Goal: Transaction & Acquisition: Book appointment/travel/reservation

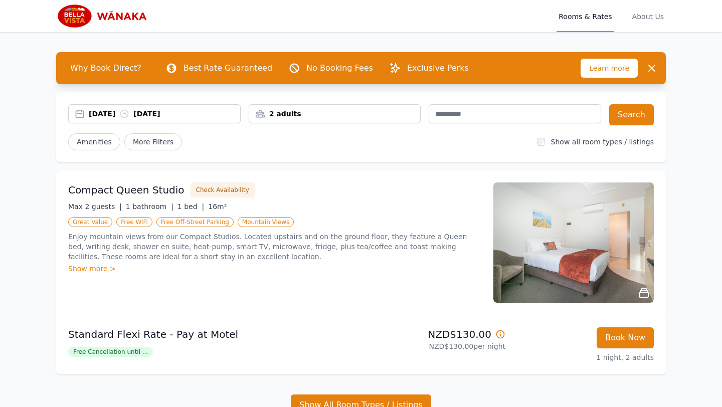
click at [129, 109] on icon at bounding box center [124, 114] width 10 height 10
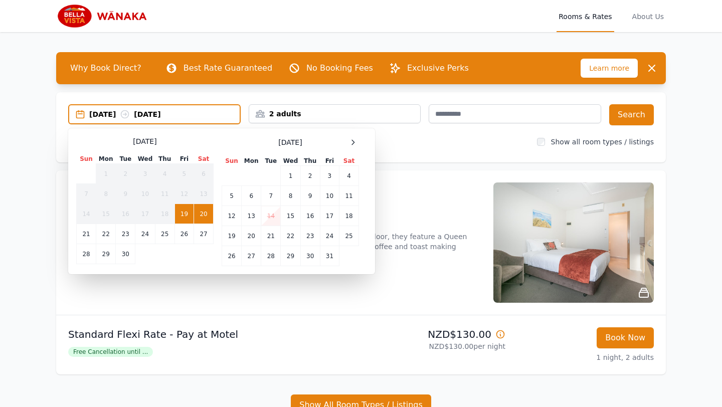
click at [349, 134] on div "Select Dates [DATE] Sun Mon Tue Wed Thu Fri Sat 1 2 3 4 5 6 7 8 9 10 11 12 13 1…" at bounding box center [221, 201] width 307 height 146
click at [349, 138] on icon at bounding box center [353, 142] width 8 height 8
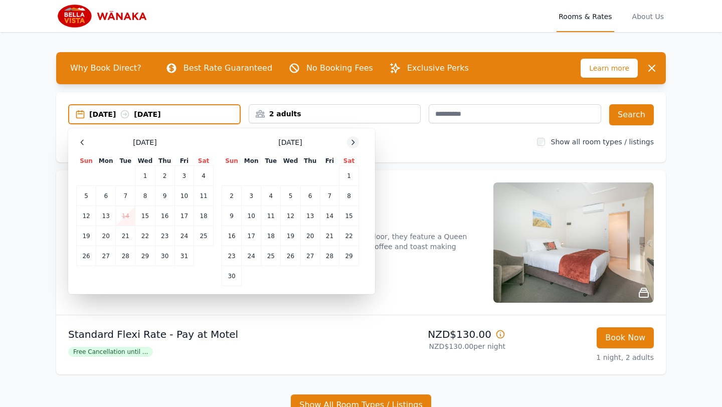
click at [349, 138] on icon at bounding box center [353, 142] width 8 height 8
click at [355, 140] on icon at bounding box center [353, 142] width 8 height 8
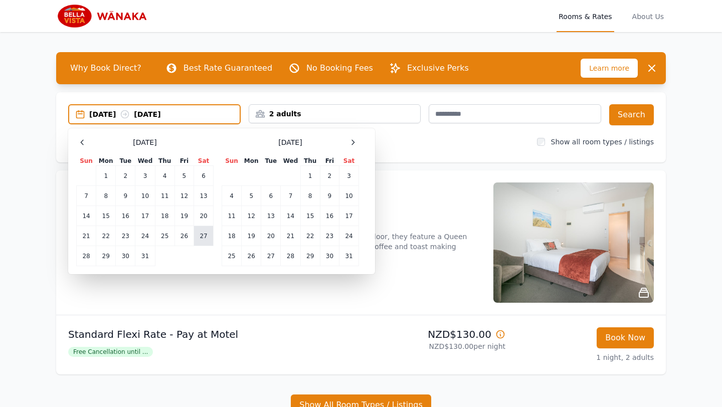
click at [201, 236] on td "27" at bounding box center [204, 236] width 20 height 20
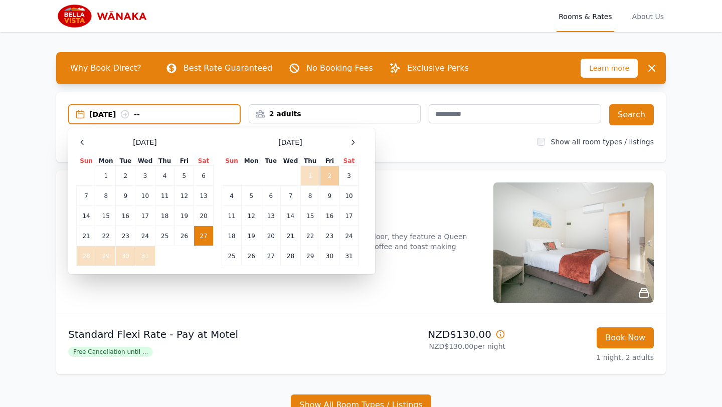
click at [331, 175] on td "2" at bounding box center [329, 176] width 19 height 20
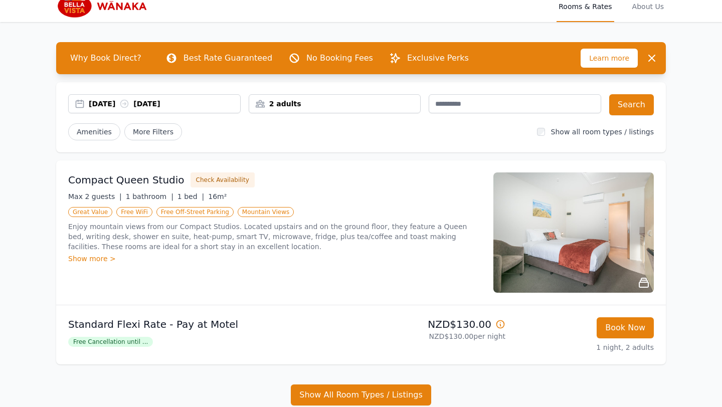
scroll to position [4, 0]
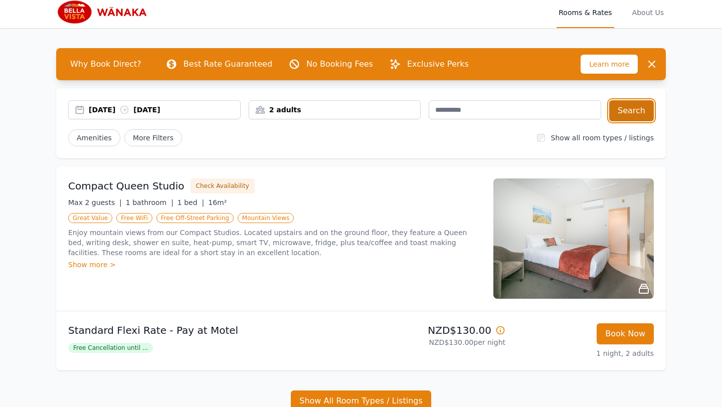
click at [628, 115] on button "Search" at bounding box center [631, 110] width 45 height 21
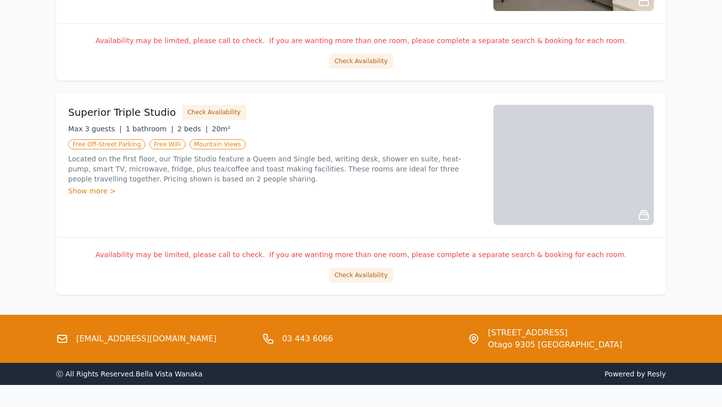
scroll to position [1209, 0]
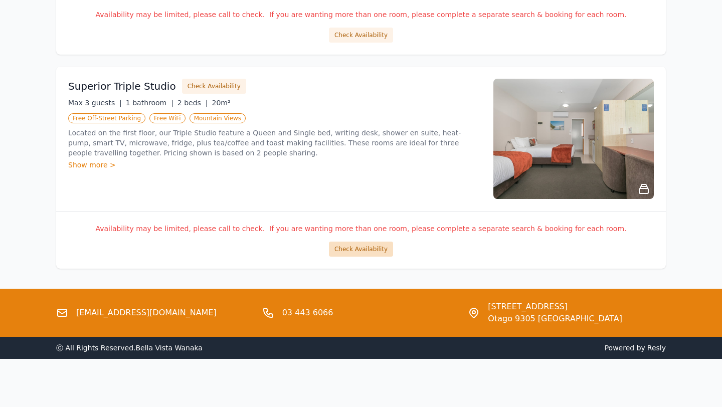
click at [354, 250] on button "Check Availability" at bounding box center [361, 249] width 64 height 15
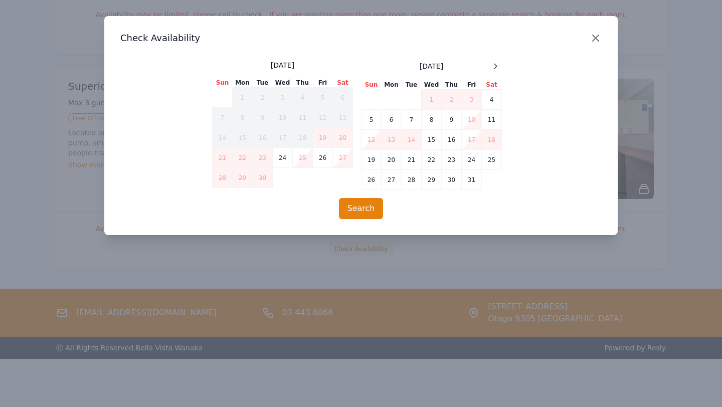
click at [595, 41] on icon "button" at bounding box center [596, 38] width 12 height 12
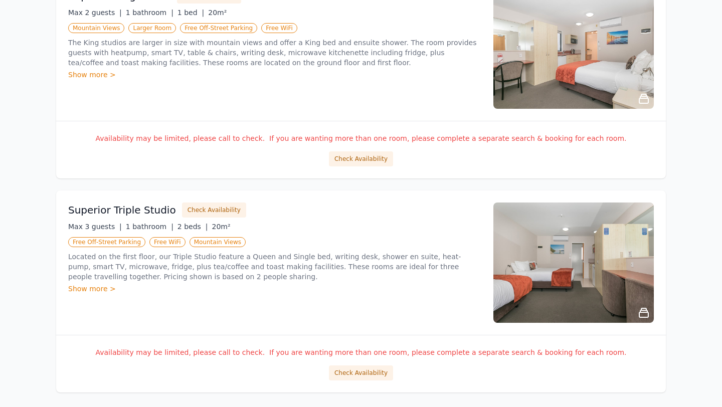
scroll to position [1079, 0]
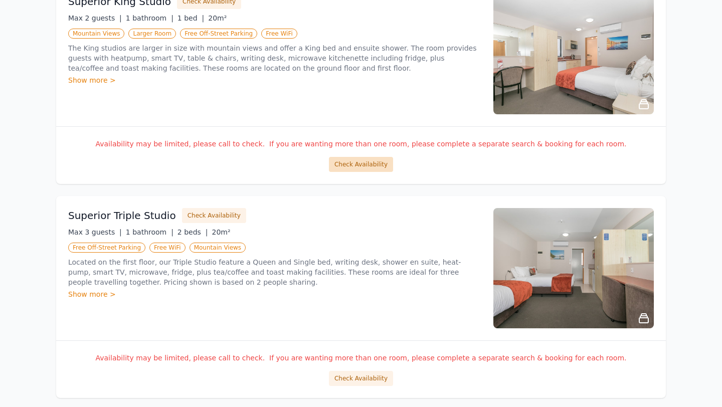
click at [361, 165] on button "Check Availability" at bounding box center [361, 164] width 64 height 15
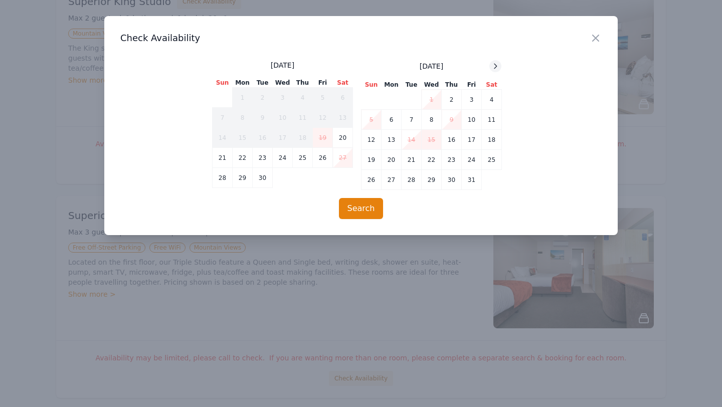
click at [492, 65] on icon at bounding box center [495, 66] width 8 height 8
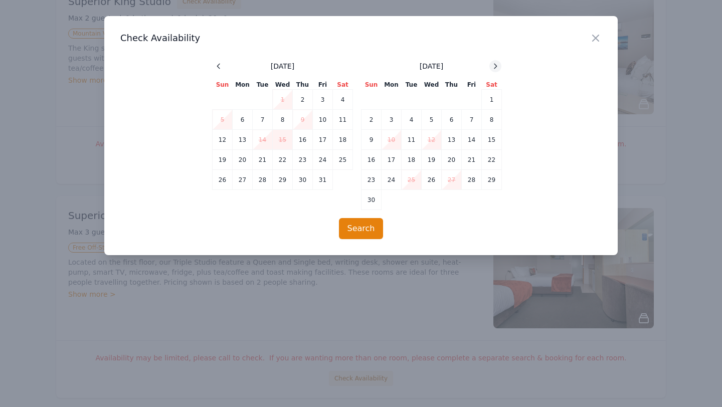
click at [492, 65] on icon at bounding box center [495, 66] width 8 height 8
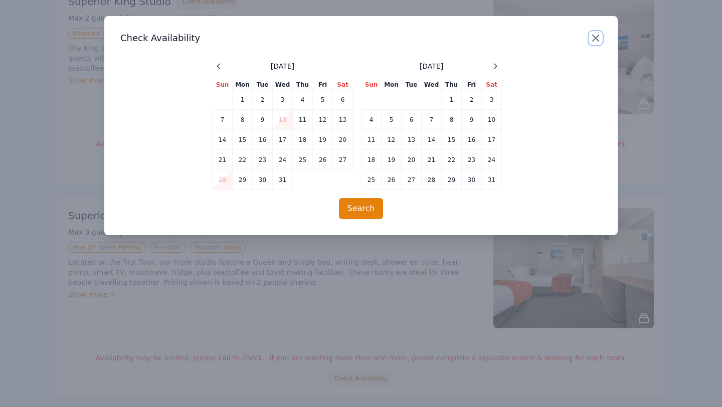
click at [594, 42] on icon "button" at bounding box center [596, 38] width 12 height 12
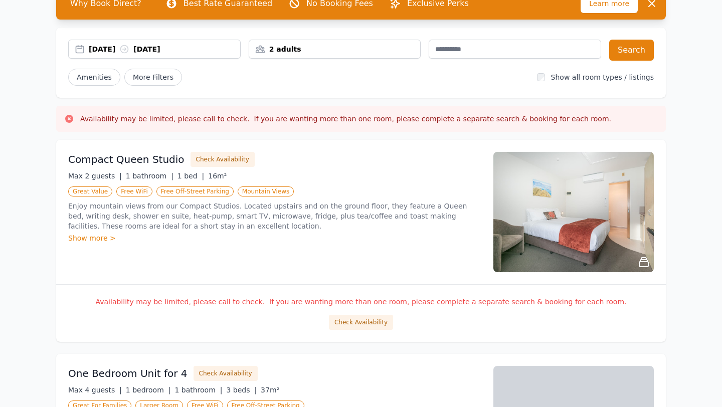
scroll to position [63, 0]
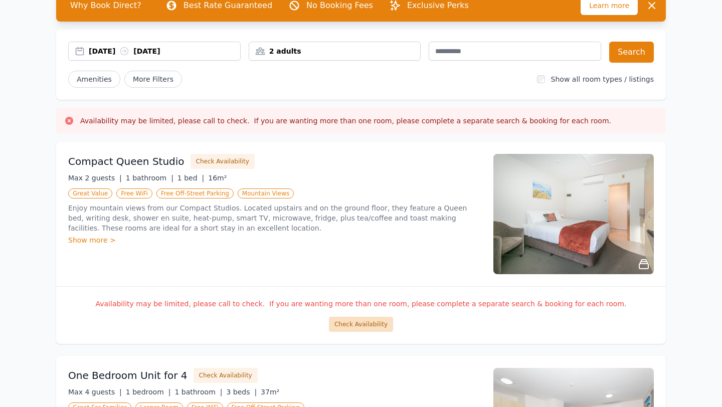
click at [355, 325] on button "Check Availability" at bounding box center [361, 324] width 64 height 15
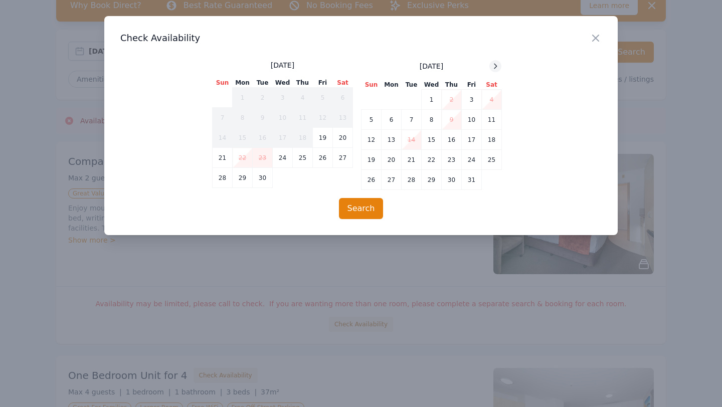
click at [499, 63] on icon at bounding box center [495, 66] width 8 height 8
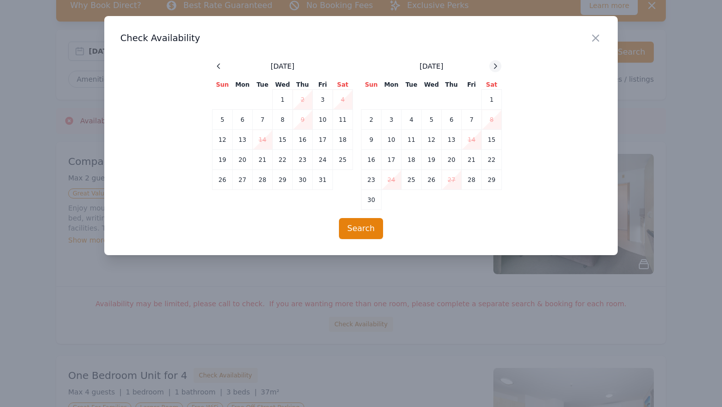
click at [499, 63] on icon at bounding box center [495, 66] width 8 height 8
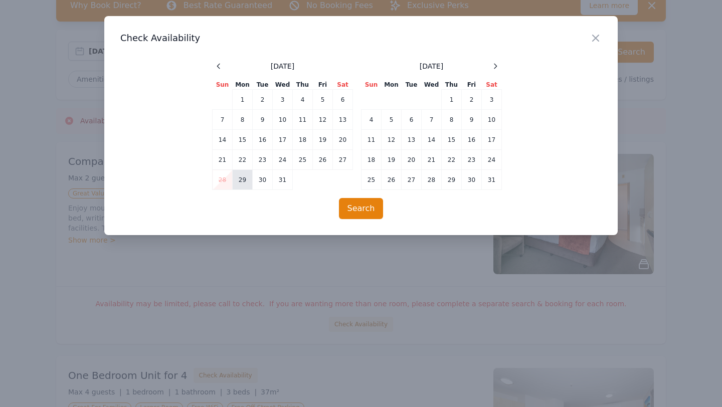
click at [240, 183] on td "29" at bounding box center [243, 180] width 20 height 20
click at [488, 97] on td "3" at bounding box center [492, 100] width 20 height 20
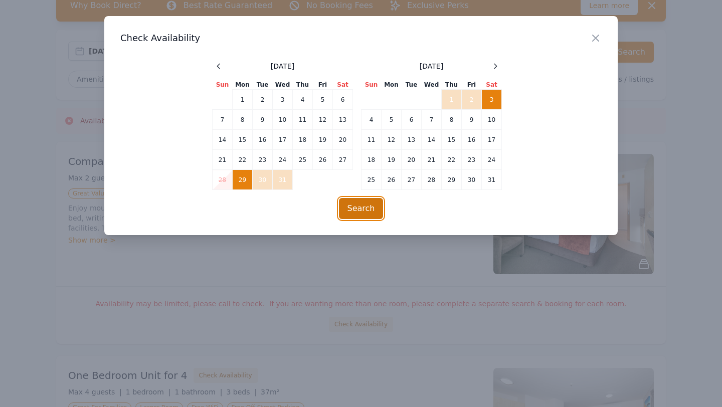
click at [367, 215] on button "Search" at bounding box center [361, 208] width 45 height 21
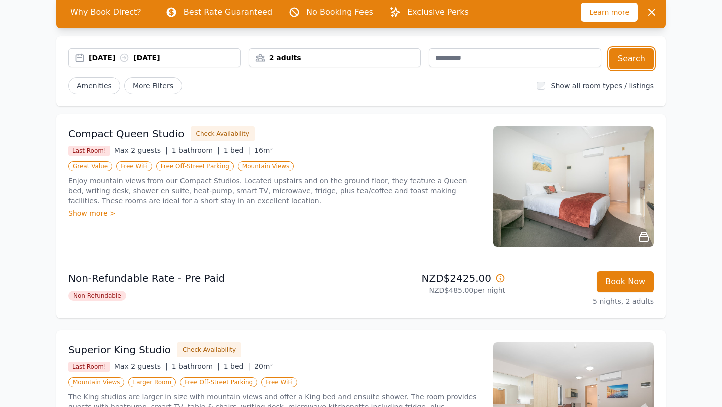
scroll to position [59, 0]
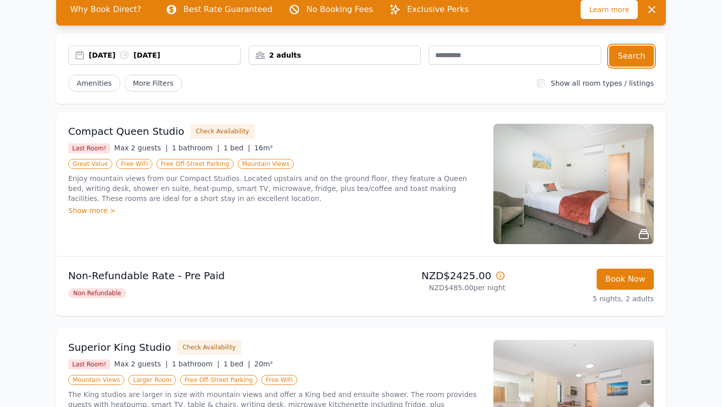
click at [91, 47] on div "[DATE] [DATE]" at bounding box center [154, 55] width 173 height 19
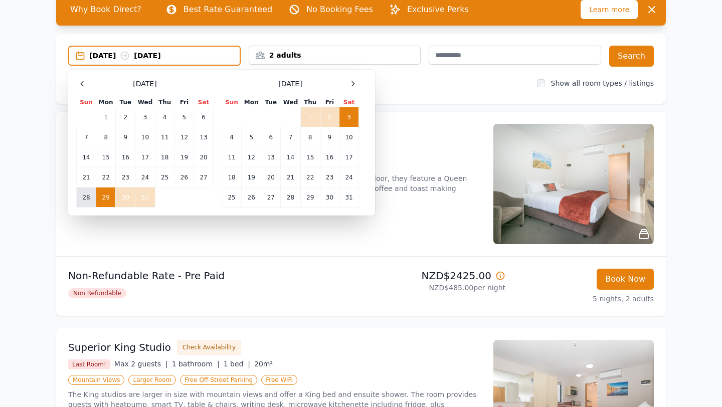
click at [89, 194] on td "28" at bounding box center [87, 198] width 20 height 20
click at [342, 116] on td "3" at bounding box center [350, 117] width 20 height 20
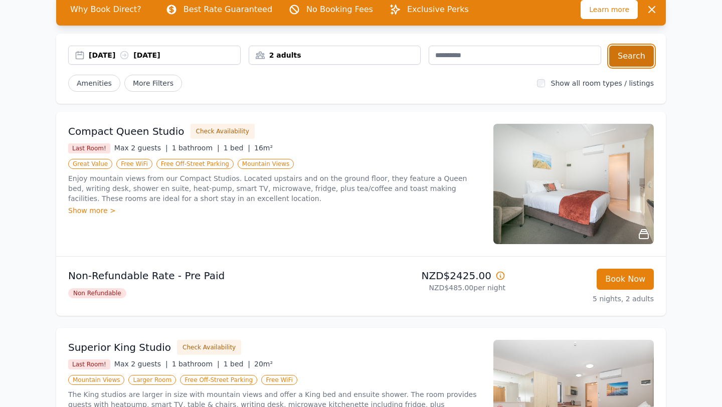
click at [632, 56] on button "Search" at bounding box center [631, 56] width 45 height 21
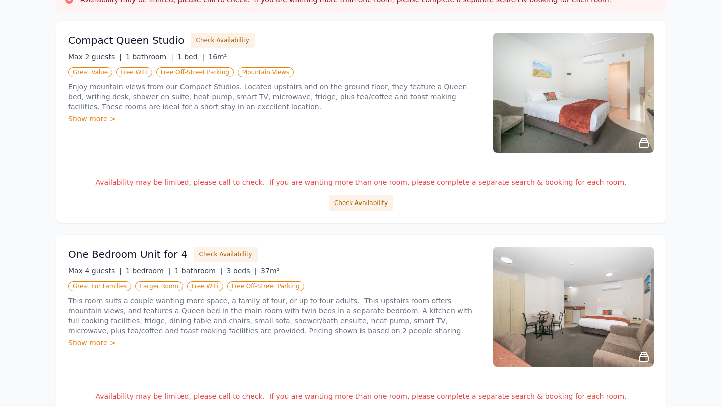
scroll to position [211, 0]
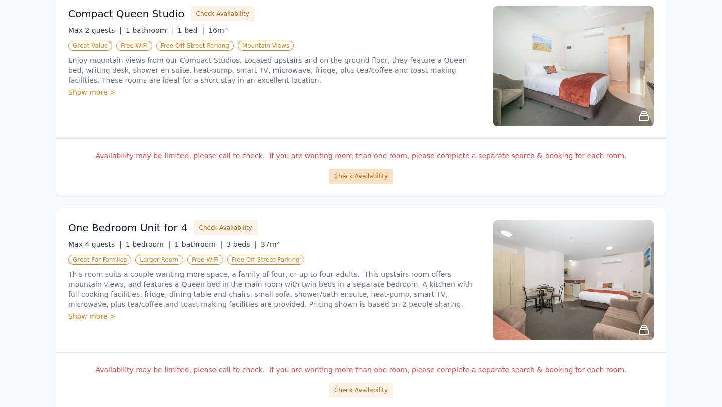
click at [358, 177] on button "Check Availability" at bounding box center [361, 176] width 64 height 15
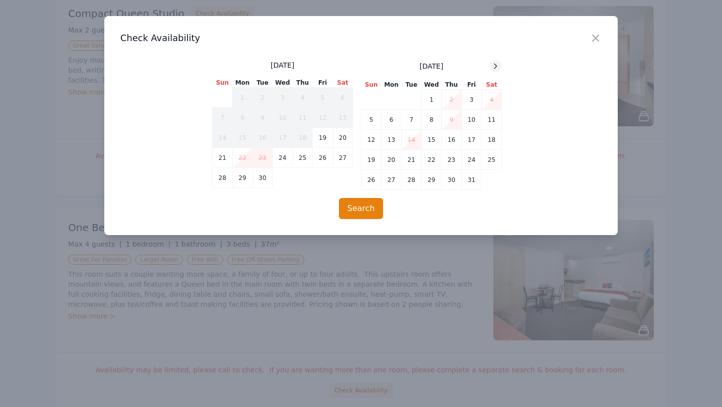
click at [500, 65] on div at bounding box center [495, 66] width 12 height 12
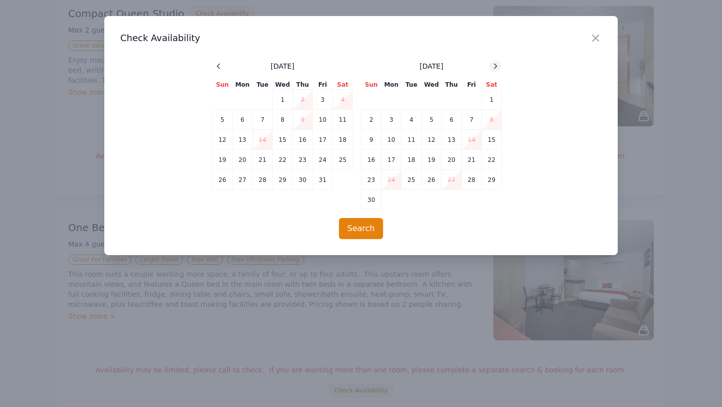
click at [500, 65] on div at bounding box center [495, 66] width 12 height 12
click at [483, 154] on td "27" at bounding box center [492, 160] width 20 height 20
click at [492, 63] on icon at bounding box center [495, 66] width 8 height 8
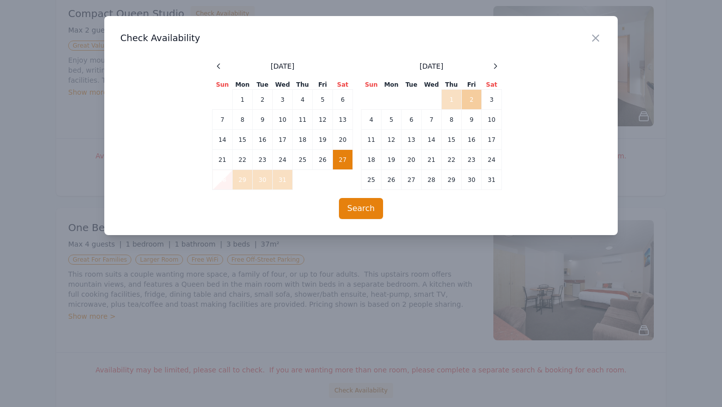
click at [470, 103] on td "2" at bounding box center [472, 100] width 20 height 20
click at [357, 211] on button "Search" at bounding box center [361, 208] width 45 height 21
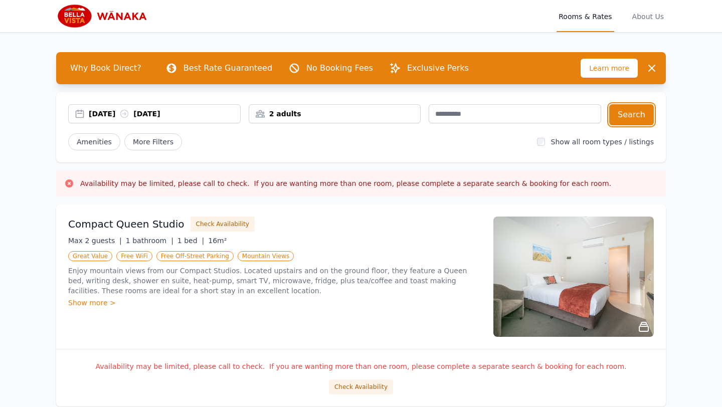
click at [170, 117] on div "[DATE] [DATE]" at bounding box center [164, 114] width 151 height 10
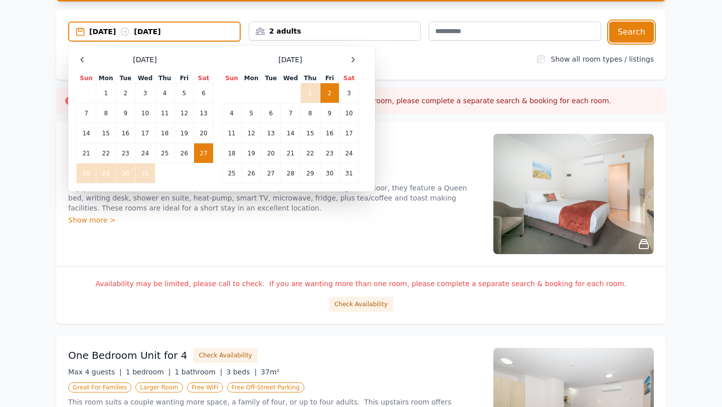
scroll to position [83, 0]
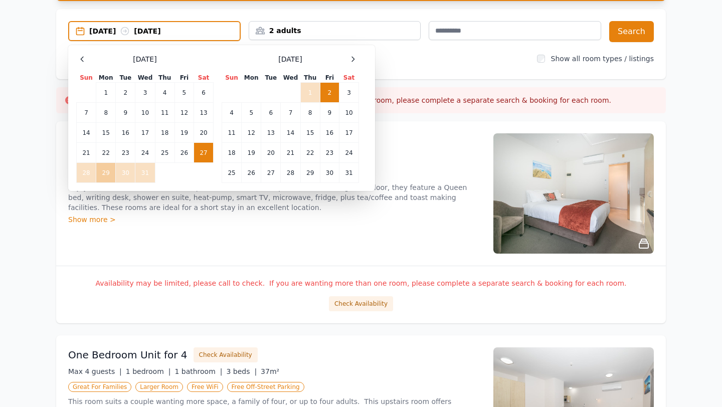
click at [112, 176] on td "29" at bounding box center [106, 173] width 20 height 20
click at [348, 92] on td "3" at bounding box center [350, 93] width 20 height 20
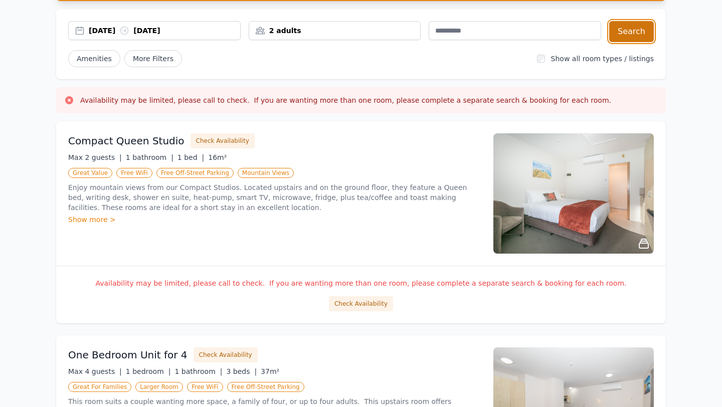
click at [620, 23] on button "Search" at bounding box center [631, 31] width 45 height 21
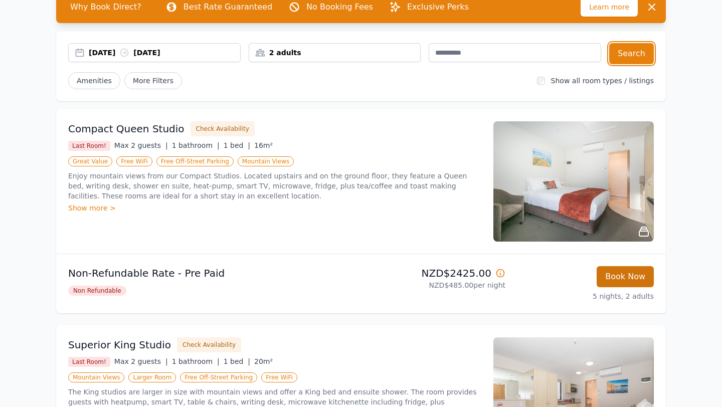
scroll to position [62, 0]
click at [623, 274] on button "Book Now" at bounding box center [625, 276] width 57 height 21
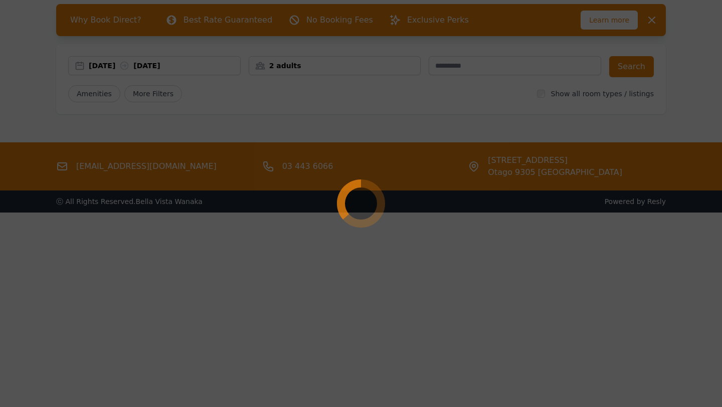
scroll to position [48, 0]
select select "**"
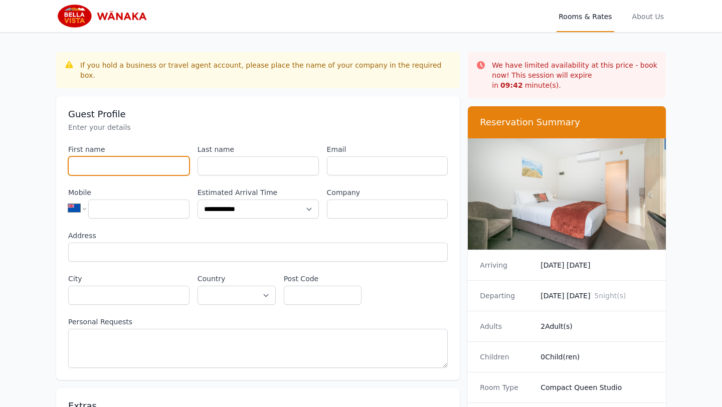
click at [154, 156] on input "First name" at bounding box center [128, 165] width 121 height 19
type input "*"
type input "****"
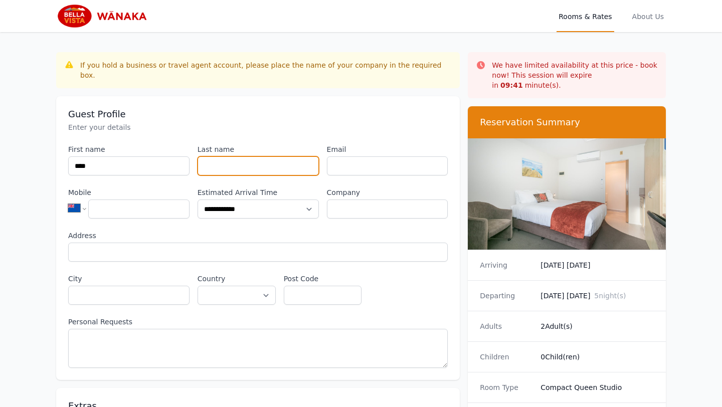
click at [234, 156] on input "Last name" at bounding box center [258, 165] width 121 height 19
type input "******"
click at [353, 145] on div "Email" at bounding box center [387, 159] width 121 height 31
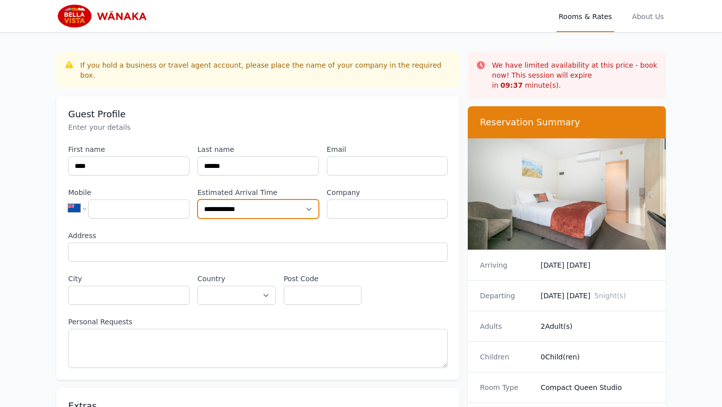
click at [303, 201] on select "**********" at bounding box center [258, 209] width 121 height 19
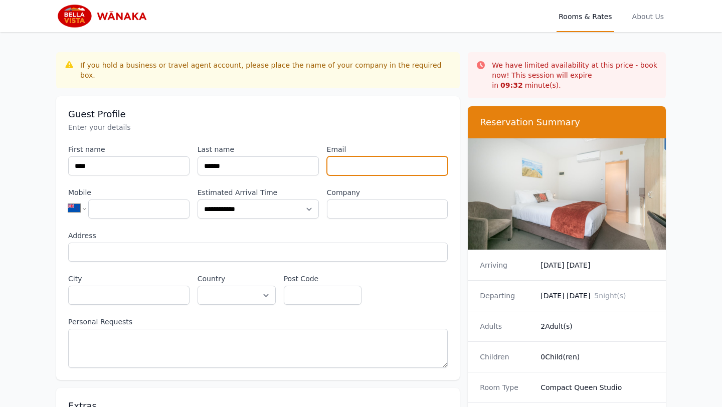
click at [361, 156] on input "Email" at bounding box center [387, 165] width 121 height 19
type input "**********"
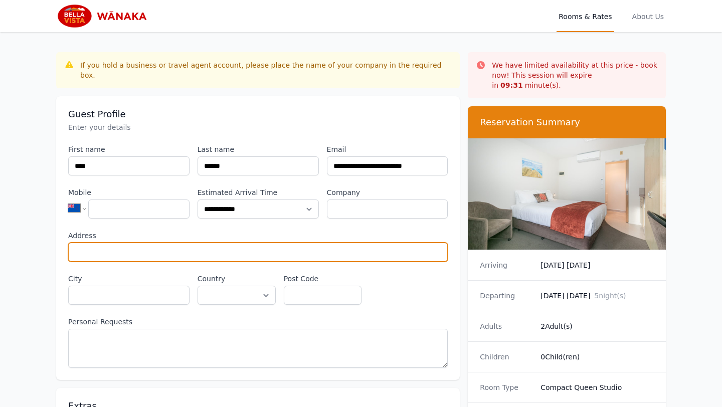
type input "**********"
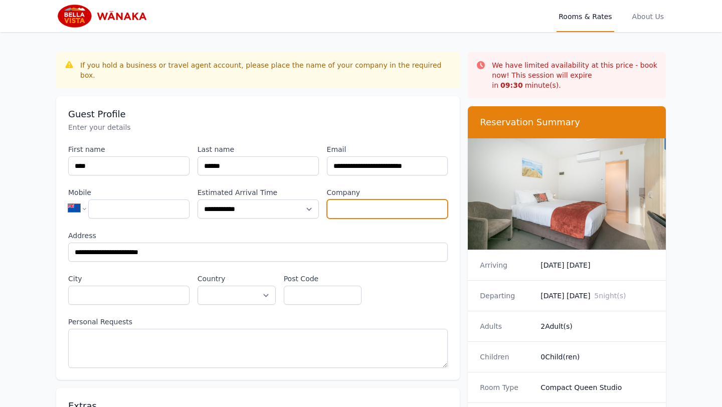
click at [356, 200] on input "Company" at bounding box center [387, 209] width 121 height 19
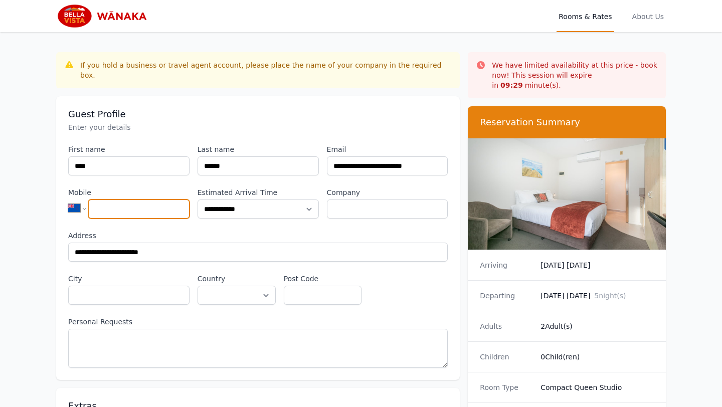
click at [144, 200] on input "Mobile" at bounding box center [138, 209] width 101 height 19
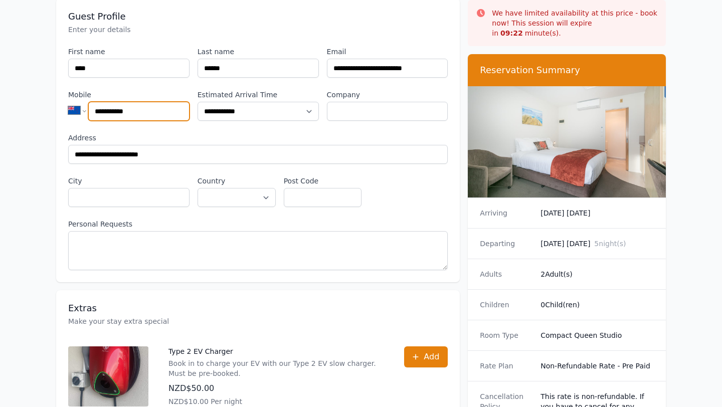
scroll to position [105, 0]
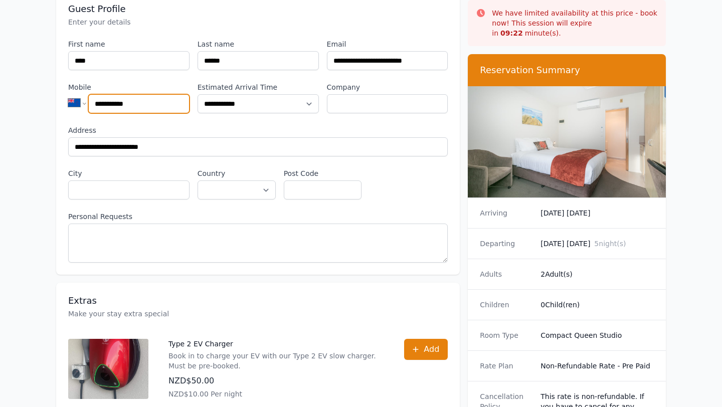
type input "**********"
click at [93, 190] on div "**********" at bounding box center [258, 151] width 380 height 224
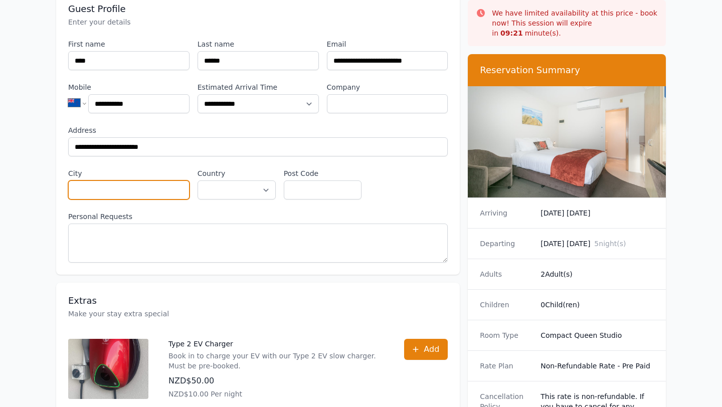
click at [91, 183] on input "City" at bounding box center [128, 190] width 121 height 19
type input "**********"
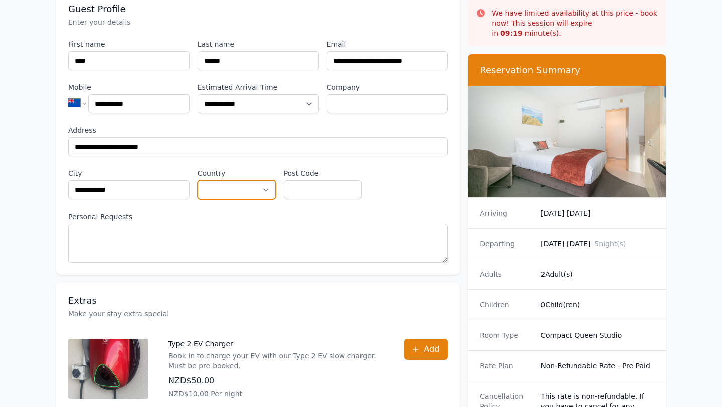
click at [222, 184] on select "**********" at bounding box center [237, 190] width 78 height 19
select select "**********"
click at [325, 181] on input "Post Code" at bounding box center [323, 190] width 78 height 19
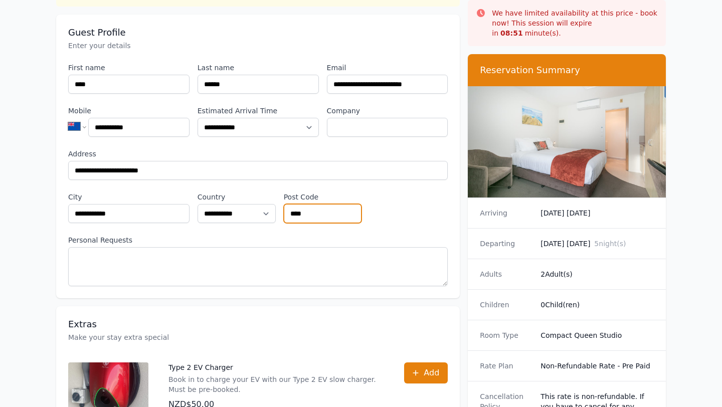
scroll to position [0, 0]
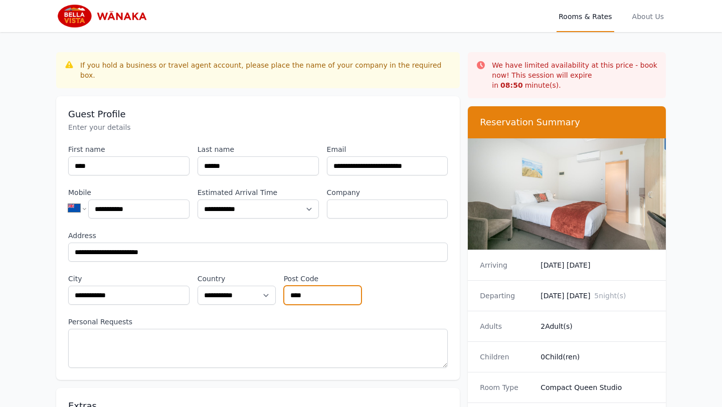
type input "****"
